Goal: Information Seeking & Learning: Learn about a topic

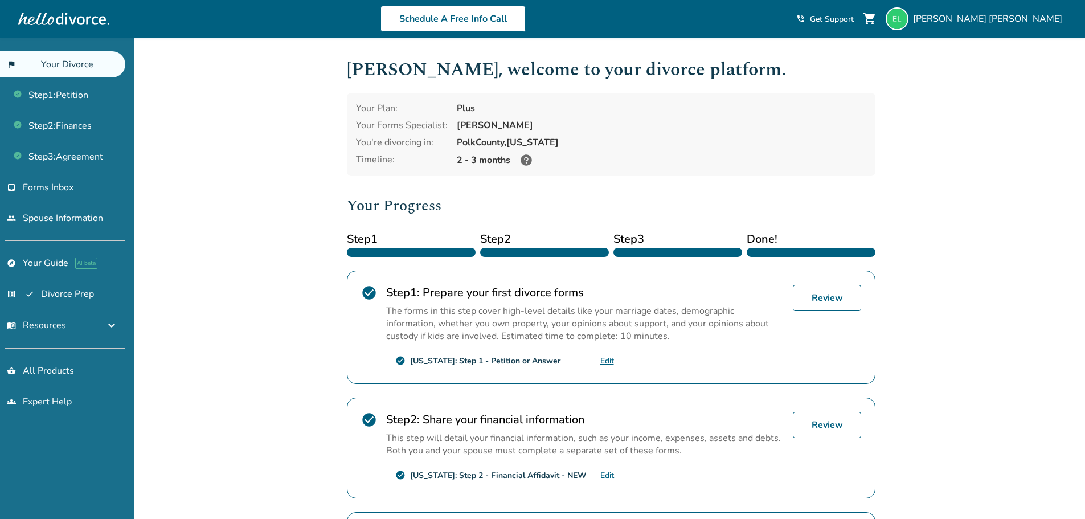
click at [909, 218] on div "Added to cart [PERSON_NAME] , welcome to your divorce platform. Your Plan: Plus…" at bounding box center [542, 398] width 1085 height 721
click at [941, 301] on div "Added to cart [PERSON_NAME] , welcome to your divorce platform. Your Plan: Plus…" at bounding box center [542, 398] width 1085 height 721
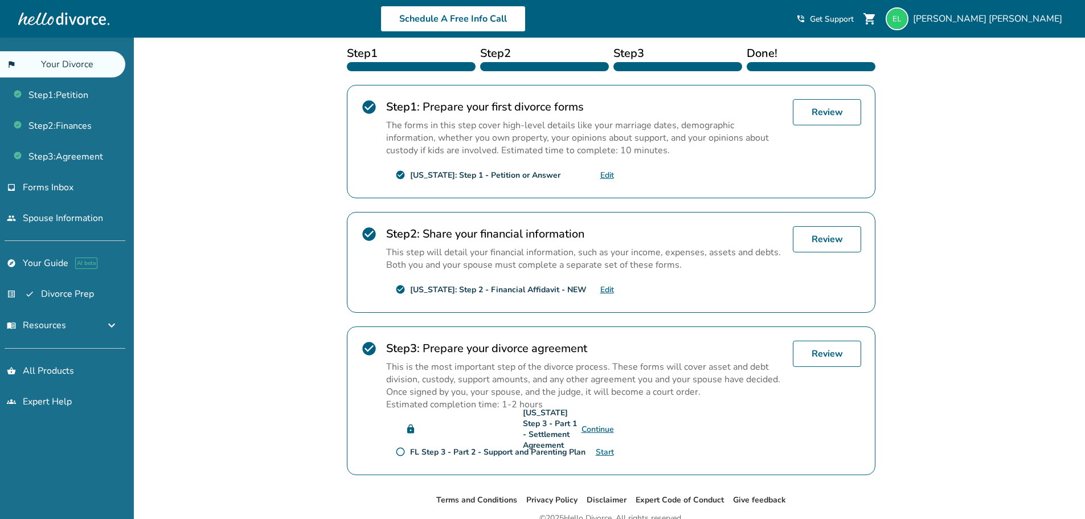
scroll to position [240, 0]
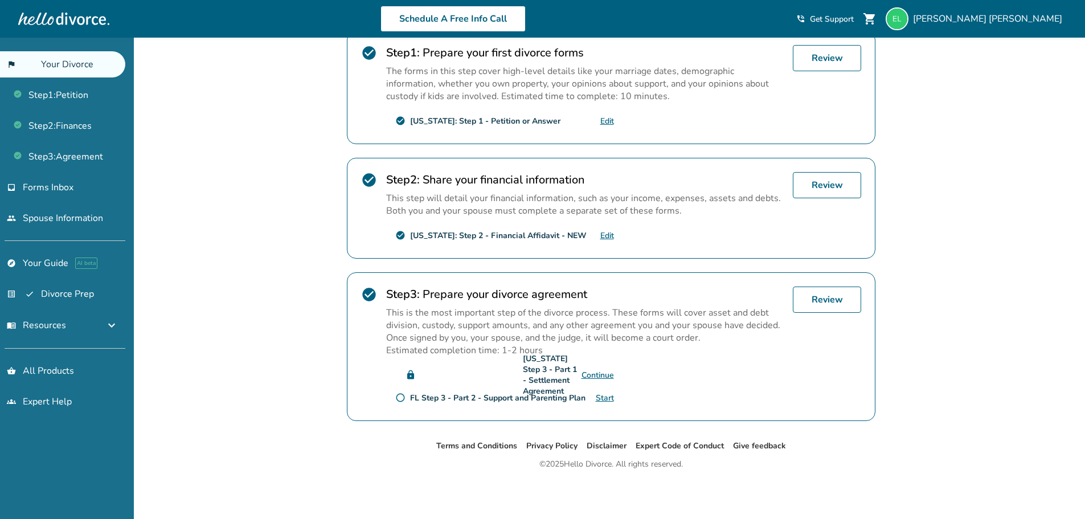
click at [924, 373] on div "Added to cart [PERSON_NAME] , welcome to your divorce platform. Your Plan: Plus…" at bounding box center [542, 158] width 1085 height 721
click at [577, 335] on p "This is the most important step of the divorce process. These forms will cover …" at bounding box center [584, 325] width 397 height 38
click at [990, 257] on div "Added to cart [PERSON_NAME] , welcome to your divorce platform. Your Plan: Plus…" at bounding box center [542, 158] width 1085 height 721
click at [148, 322] on div "Added to cart [PERSON_NAME] , welcome to your divorce platform. Your Plan: Plus…" at bounding box center [542, 158] width 1085 height 721
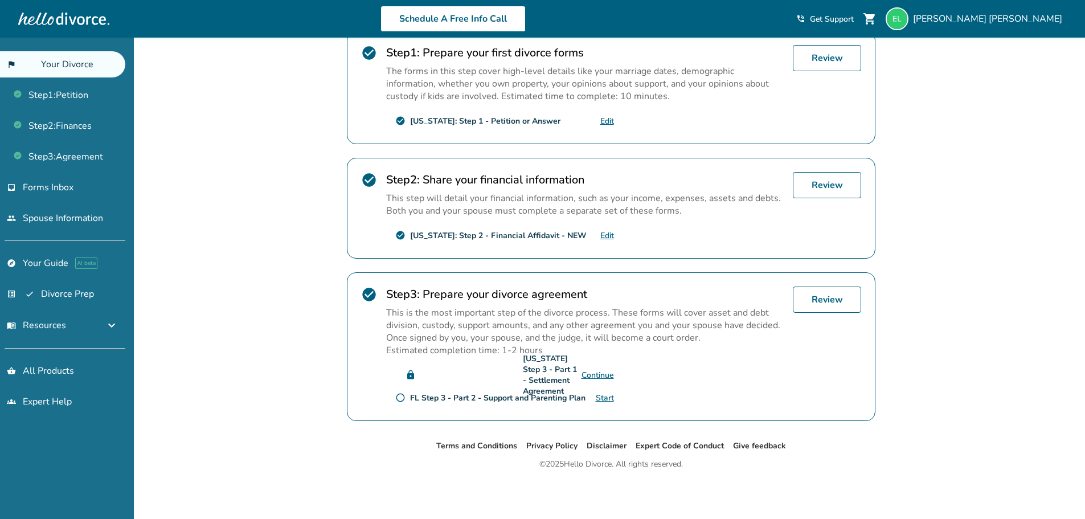
click at [229, 168] on div "Added to cart [PERSON_NAME] , welcome to your divorce platform. Your Plan: Plus…" at bounding box center [542, 158] width 1085 height 721
